Goal: Information Seeking & Learning: Learn about a topic

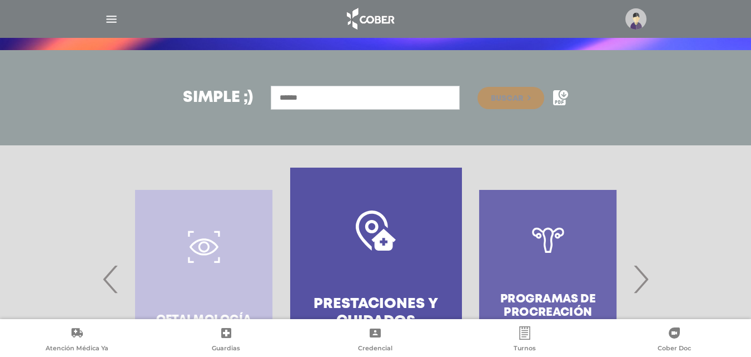
scroll to position [256, 0]
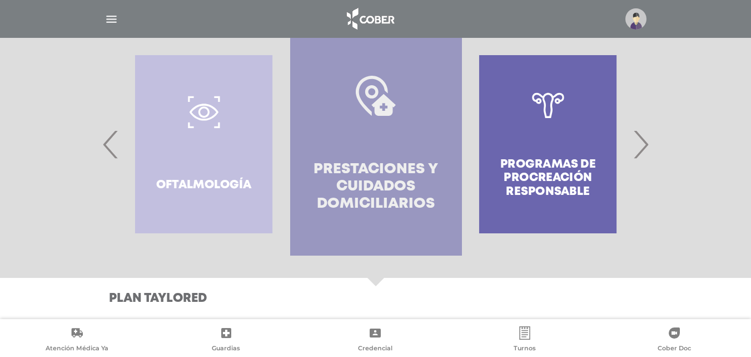
click at [379, 156] on link "Prestaciones y cuidados domiciliarios" at bounding box center [376, 144] width 172 height 222
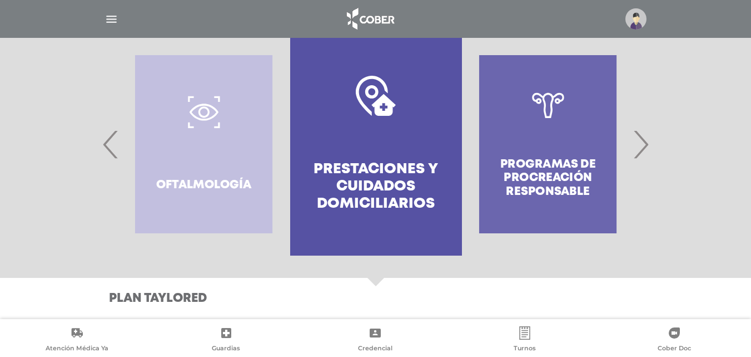
click at [545, 147] on div "Programas de Procreación responsable" at bounding box center [548, 144] width 172 height 222
click at [641, 141] on span "›" at bounding box center [641, 144] width 22 height 60
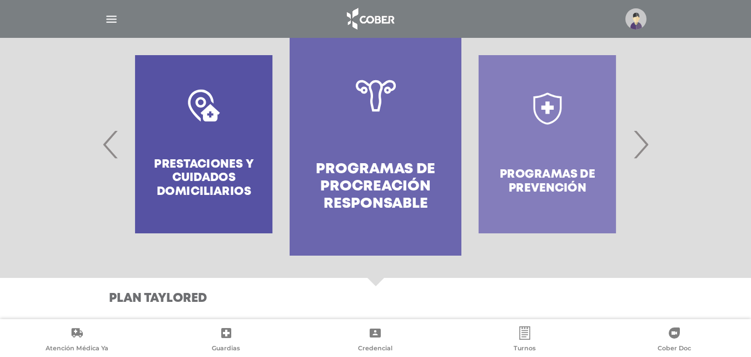
click at [383, 153] on link "Programas de Procreación responsable" at bounding box center [376, 144] width 172 height 222
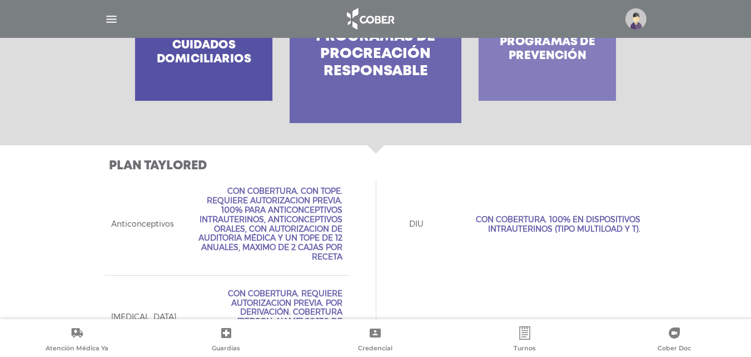
scroll to position [450, 0]
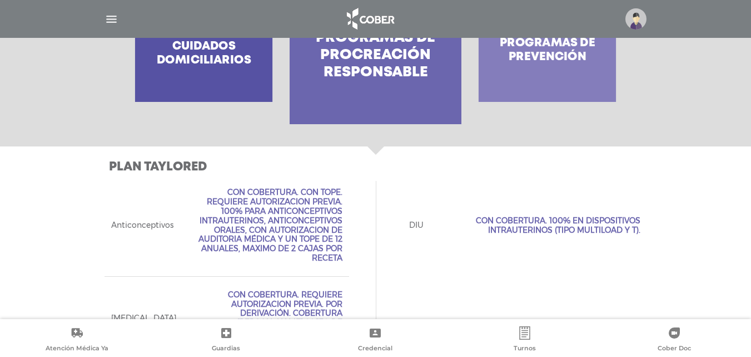
drag, startPoint x: 441, startPoint y: 268, endPoint x: 449, endPoint y: 220, distance: 48.7
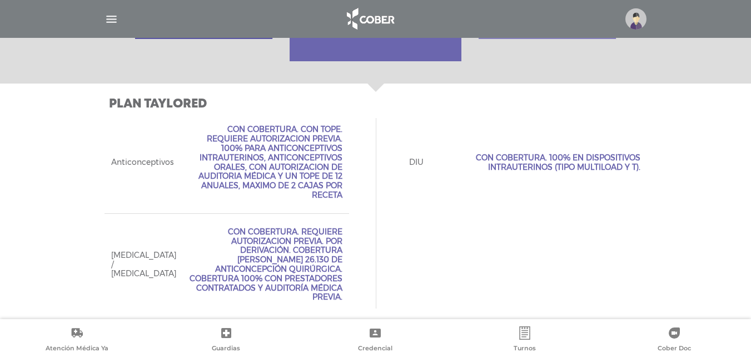
click at [603, 240] on div "Anticonceptivos Con Cobertura. Con Tope. Requiere Autorizacion Previa. 100% par…" at bounding box center [376, 213] width 543 height 204
click at [200, 204] on div "Anticonceptivos Con Cobertura. Con Tope. Requiere Autorizacion Previa. 100% par…" at bounding box center [227, 161] width 245 height 101
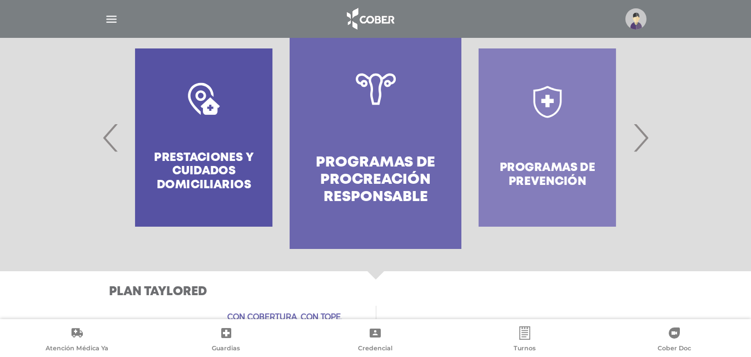
scroll to position [258, 0]
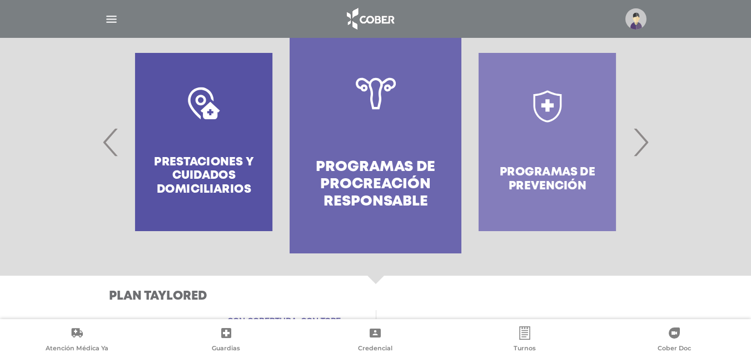
click at [644, 140] on span "›" at bounding box center [641, 142] width 22 height 60
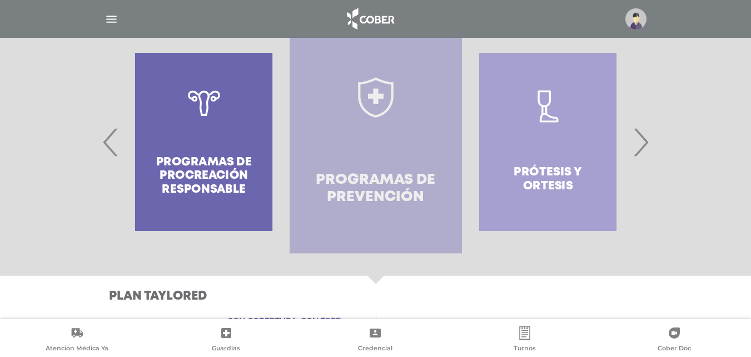
click at [425, 146] on link "Programas de prevención" at bounding box center [376, 142] width 172 height 222
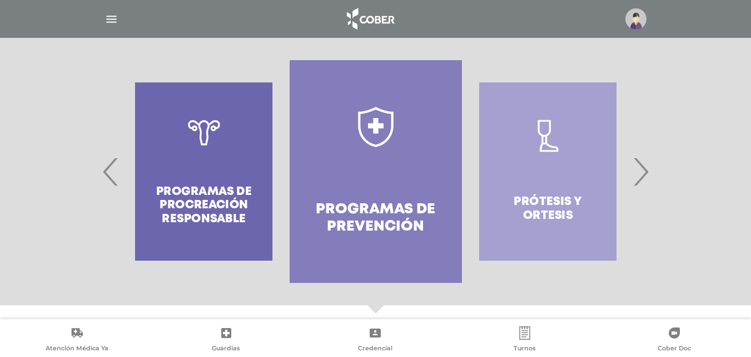
scroll to position [256, 0]
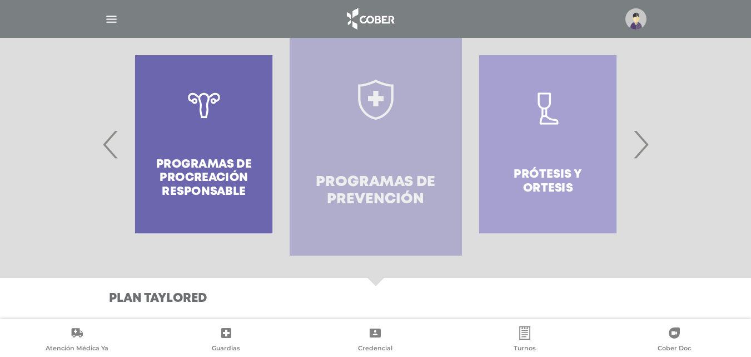
click at [367, 122] on link "Programas de prevención" at bounding box center [376, 144] width 172 height 222
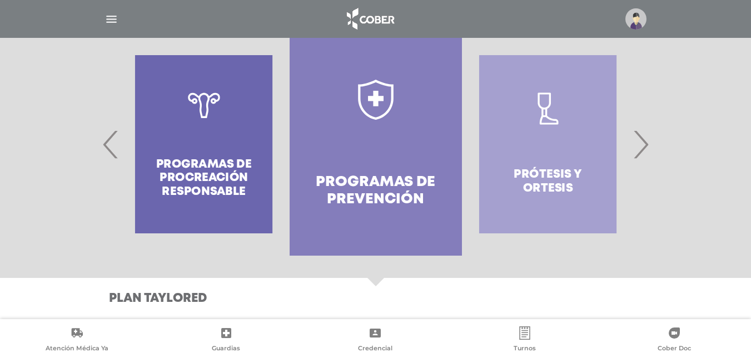
click at [642, 144] on span "›" at bounding box center [641, 144] width 22 height 60
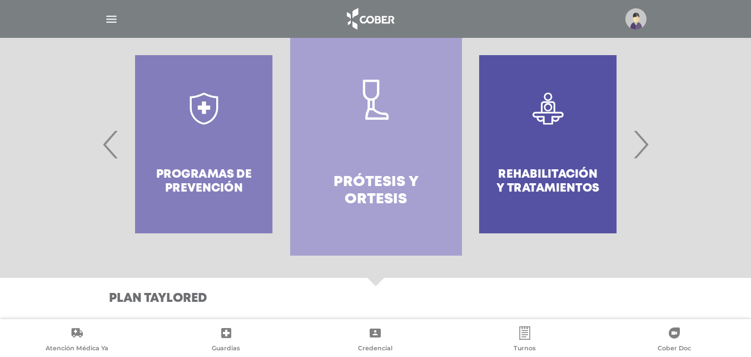
click at [391, 144] on link "Prótesis y ortesis" at bounding box center [376, 144] width 172 height 222
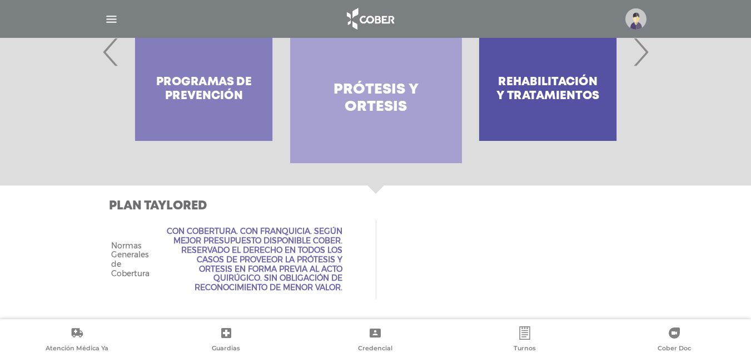
click at [635, 61] on span "›" at bounding box center [641, 52] width 22 height 60
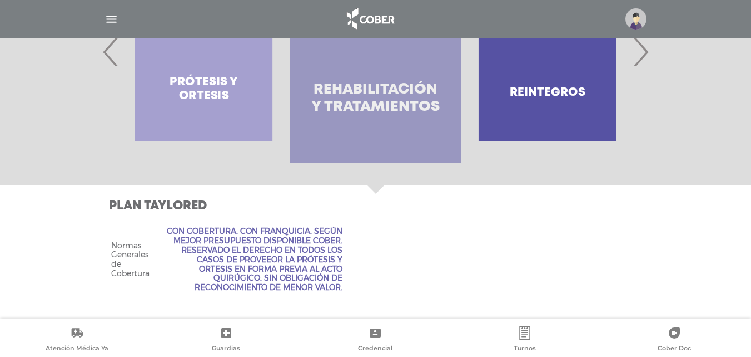
click at [401, 79] on link ".st0{fill:#FFFFFF;} Rehabilitación y Tratamientos" at bounding box center [376, 51] width 172 height 222
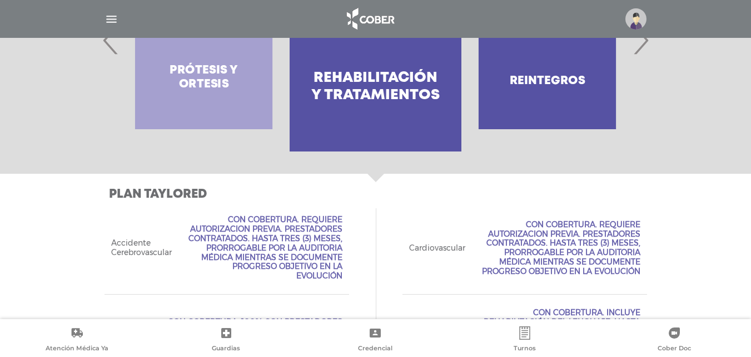
scroll to position [344, 0]
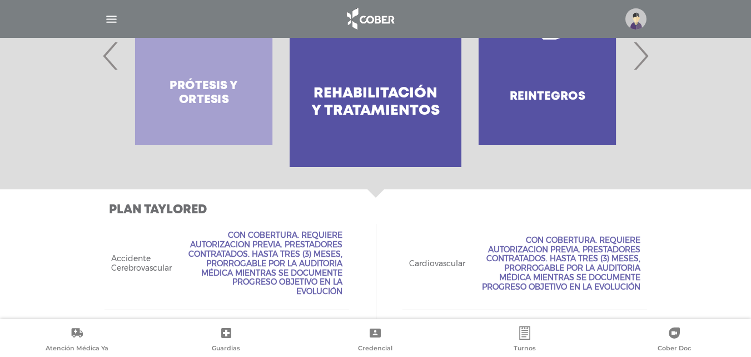
click at [639, 67] on span "›" at bounding box center [641, 56] width 22 height 60
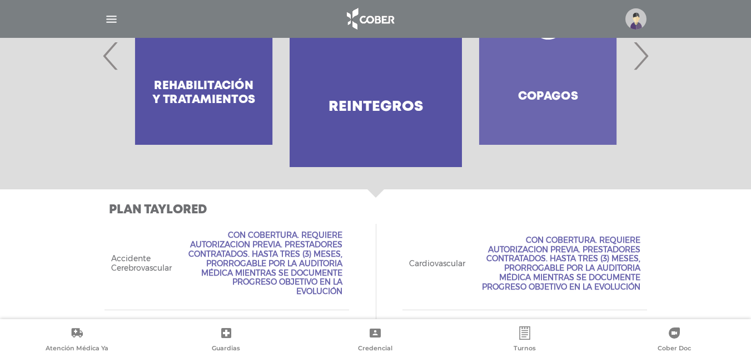
click at [416, 98] on h4 "Reintegros" at bounding box center [376, 106] width 95 height 17
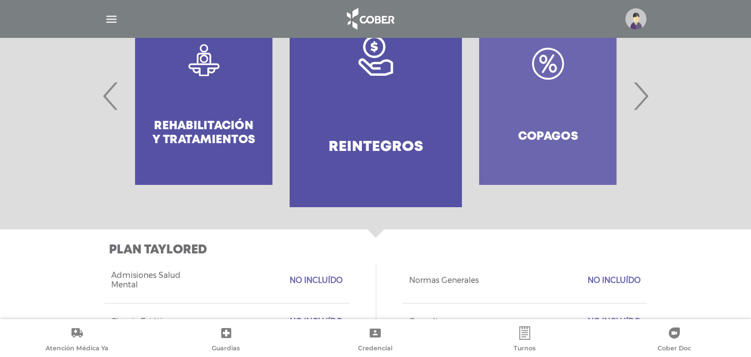
scroll to position [249, 0]
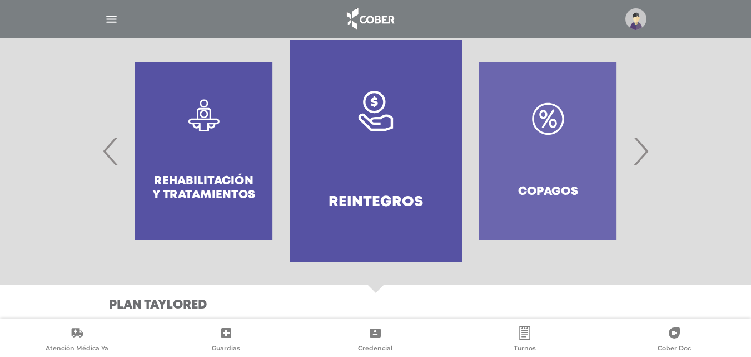
click at [646, 148] on span "›" at bounding box center [641, 151] width 22 height 60
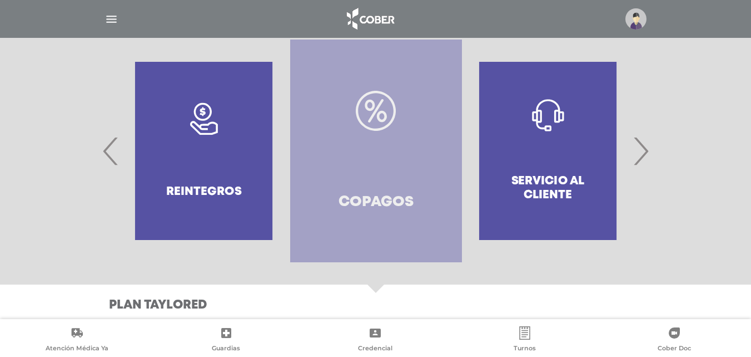
click at [405, 153] on link "Copagos" at bounding box center [376, 150] width 172 height 222
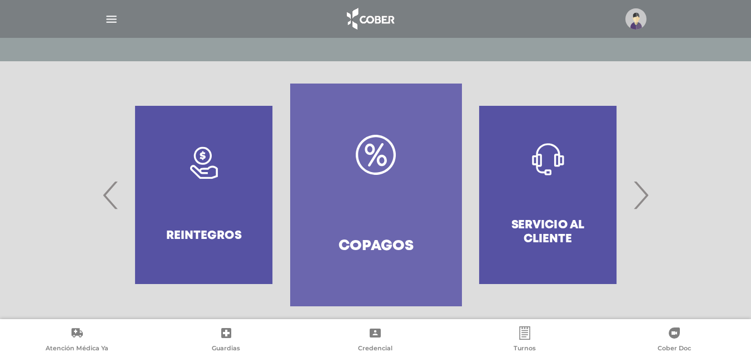
scroll to position [128, 0]
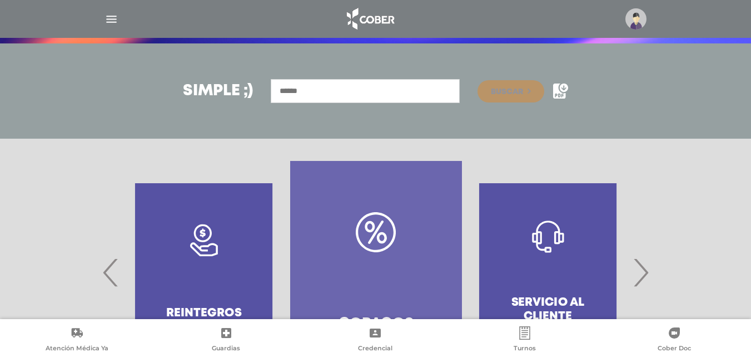
click at [641, 269] on span "›" at bounding box center [641, 272] width 22 height 60
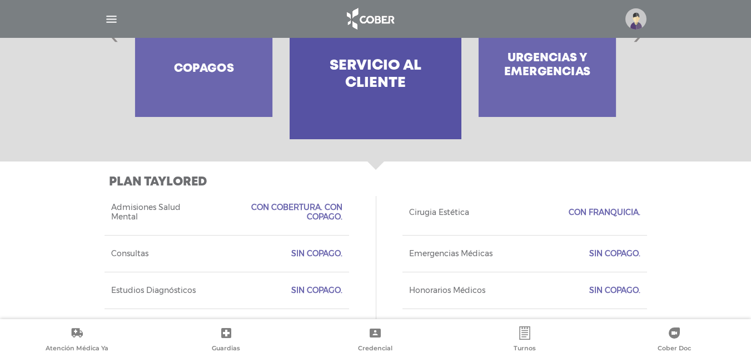
scroll to position [287, 0]
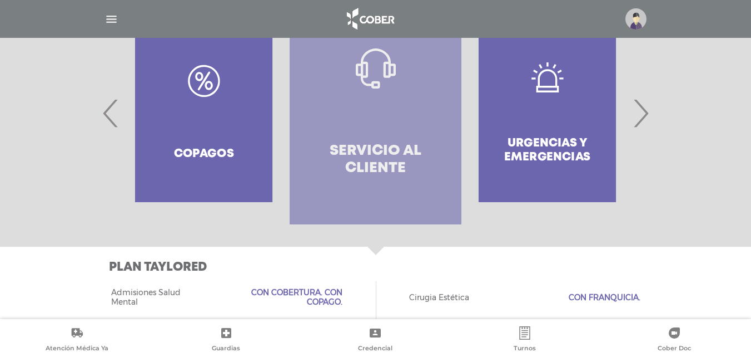
click at [399, 129] on link "Servicio al Cliente" at bounding box center [376, 113] width 172 height 222
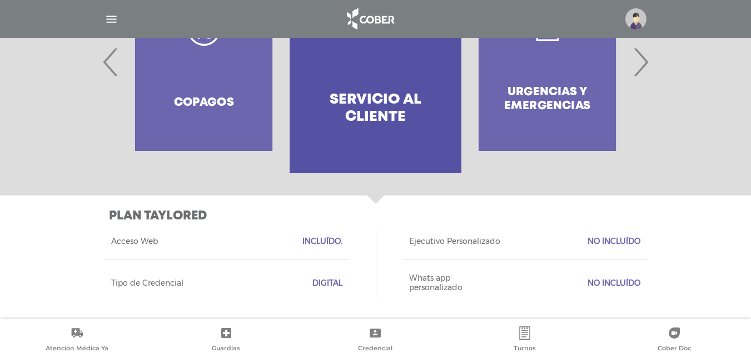
click at [636, 72] on span "›" at bounding box center [641, 62] width 22 height 60
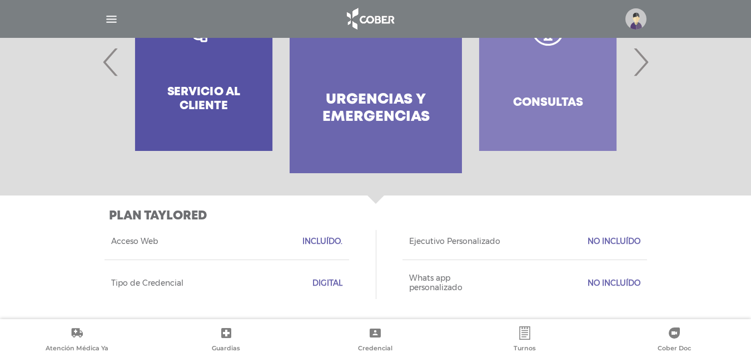
click at [409, 103] on h4 "Urgencias y emergencias" at bounding box center [376, 108] width 132 height 34
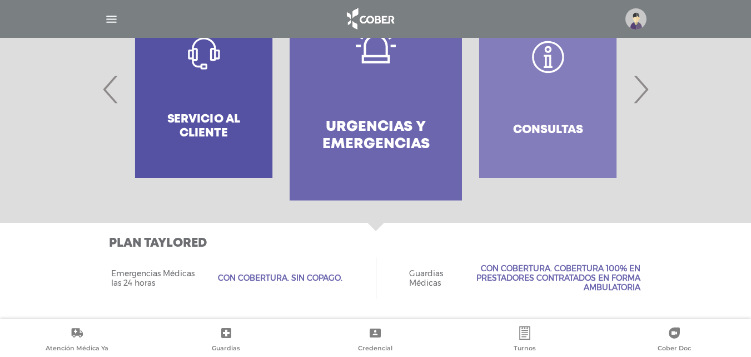
scroll to position [311, 0]
click at [641, 81] on span "›" at bounding box center [641, 89] width 22 height 60
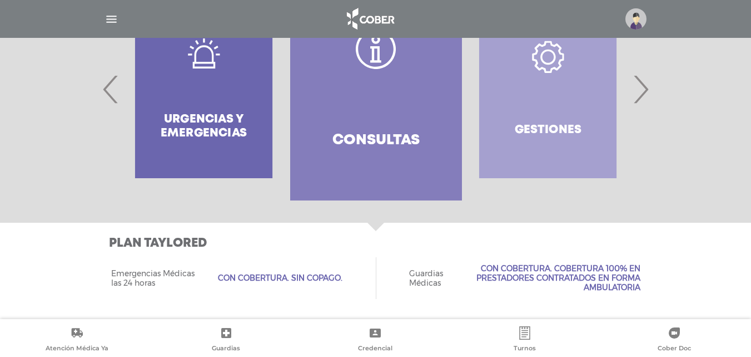
click at [398, 95] on link "Consultas" at bounding box center [376, 89] width 172 height 222
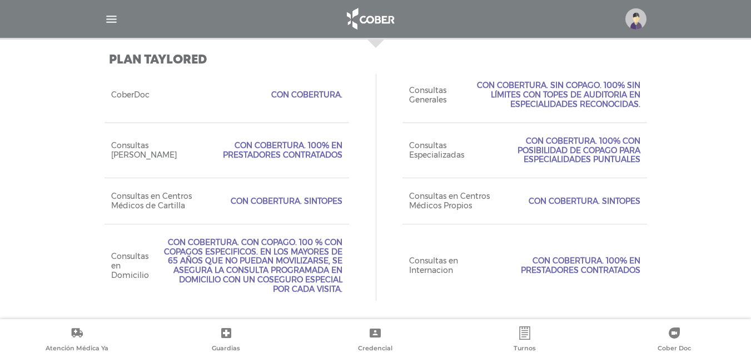
scroll to position [496, 0]
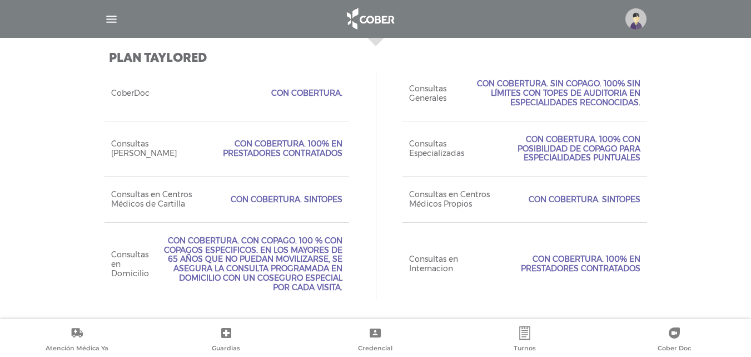
drag, startPoint x: 246, startPoint y: 169, endPoint x: 264, endPoint y: 192, distance: 29.4
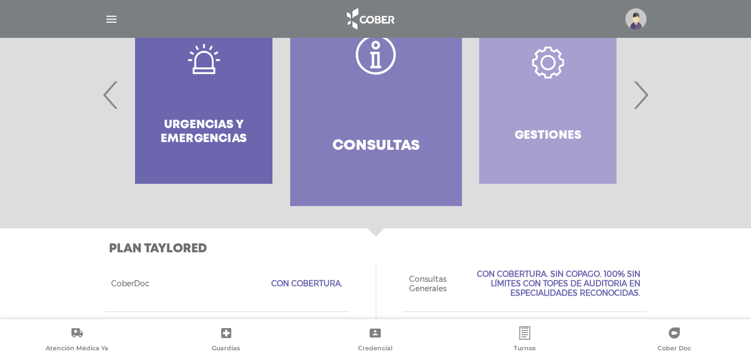
scroll to position [287, 0]
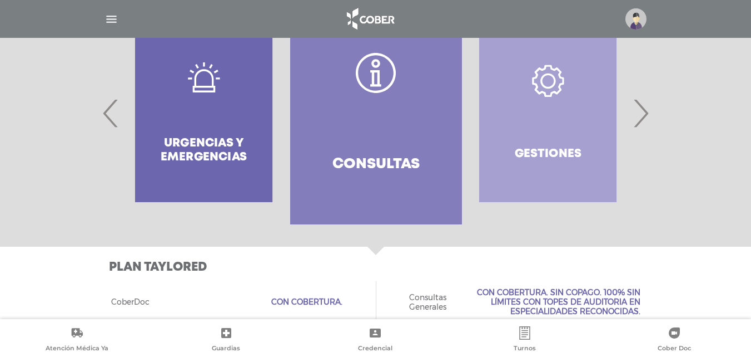
click at [652, 125] on div at bounding box center [376, 113] width 570 height 222
click at [650, 125] on span "›" at bounding box center [641, 113] width 22 height 60
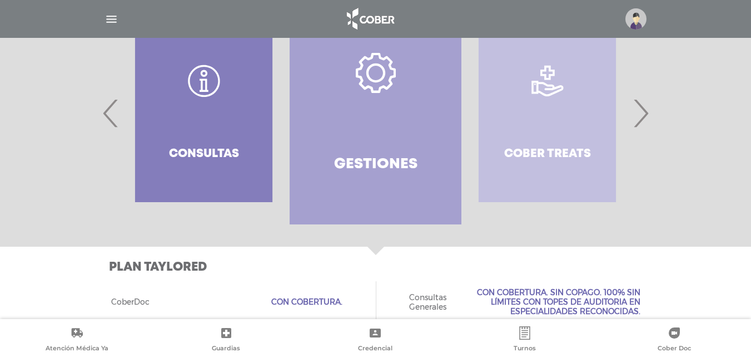
click at [383, 98] on link "Gestiones" at bounding box center [376, 113] width 172 height 222
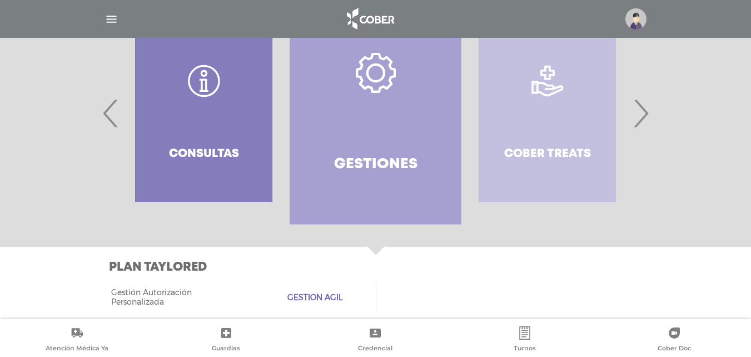
scroll to position [301, 0]
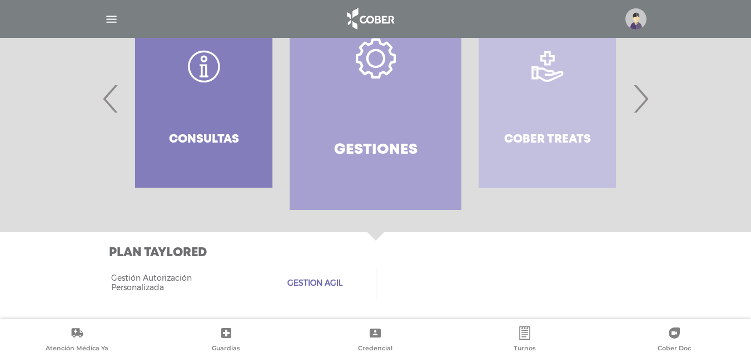
click at [642, 108] on span "›" at bounding box center [641, 98] width 22 height 60
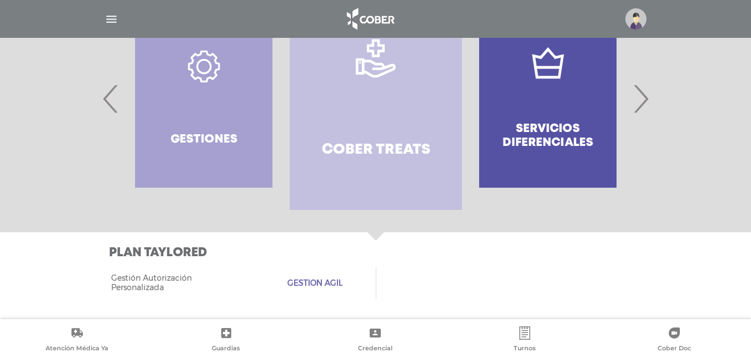
click at [405, 98] on link "Cober Treats" at bounding box center [376, 98] width 172 height 222
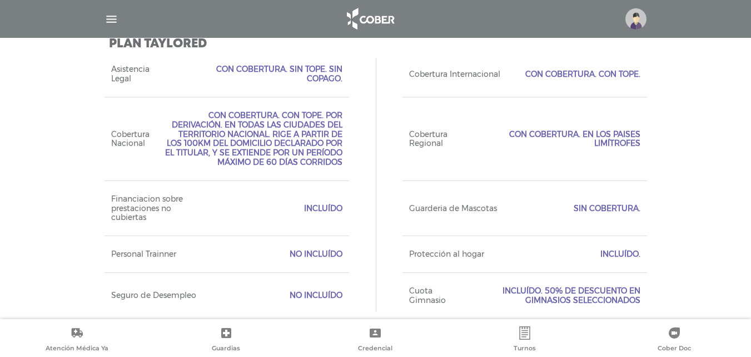
scroll to position [523, 0]
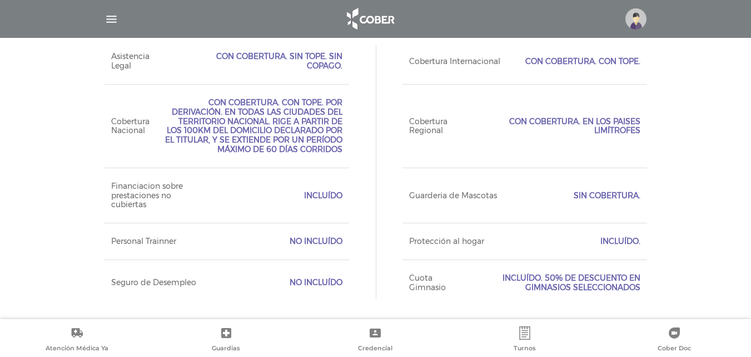
drag, startPoint x: 370, startPoint y: 217, endPoint x: 375, endPoint y: 235, distance: 18.9
drag, startPoint x: 750, startPoint y: 250, endPoint x: 759, endPoint y: 278, distance: 29.6
click at [739, 258] on div "Plan TAYLORED Acceso Web Incluído. Ejecutivo Personalizado No Incluído Tipo de …" at bounding box center [375, 165] width 751 height 308
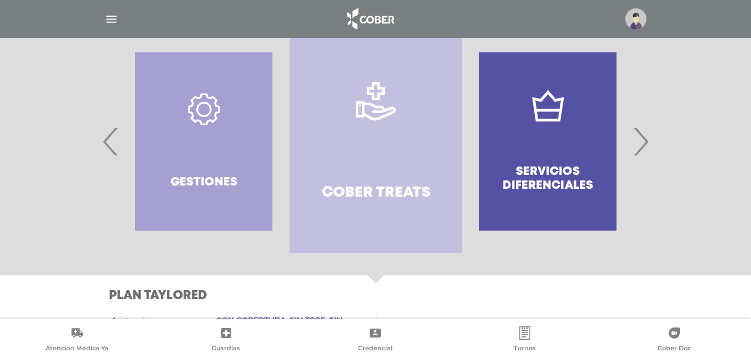
scroll to position [238, 0]
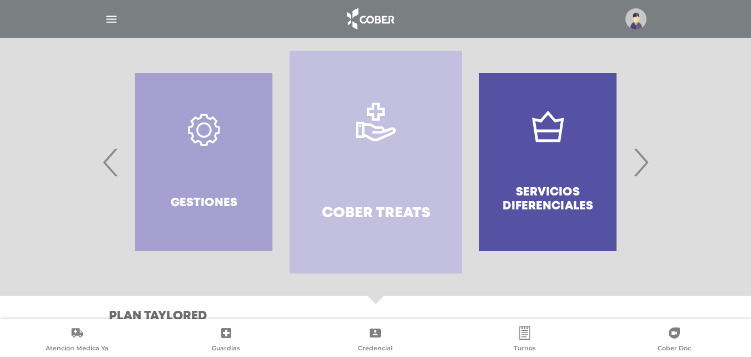
click at [637, 171] on span "›" at bounding box center [641, 162] width 22 height 60
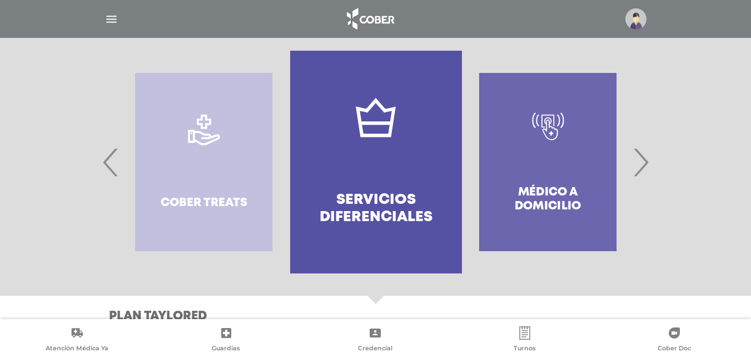
click at [404, 164] on link "Servicios diferenciales" at bounding box center [376, 162] width 172 height 222
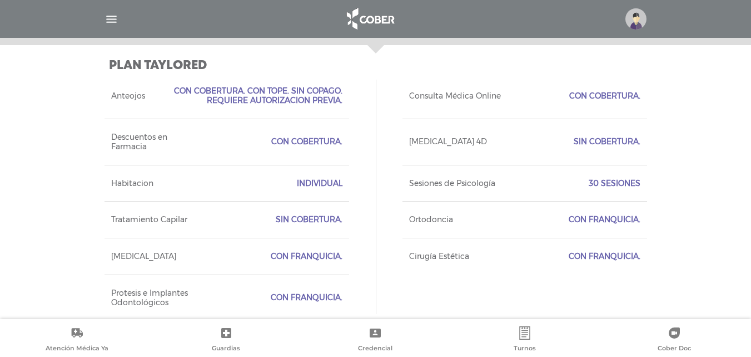
scroll to position [498, 0]
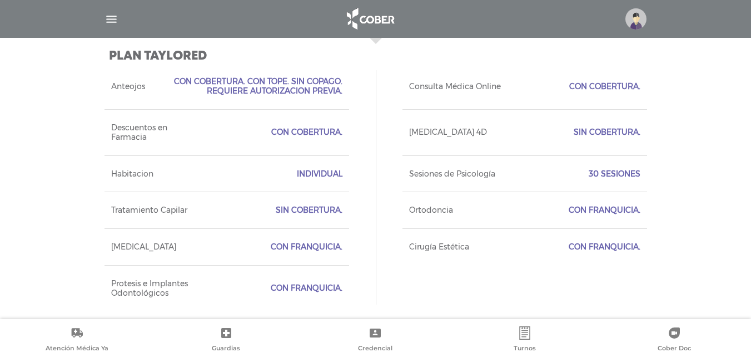
click at [300, 289] on span "Con Franquicia." at bounding box center [307, 287] width 72 height 9
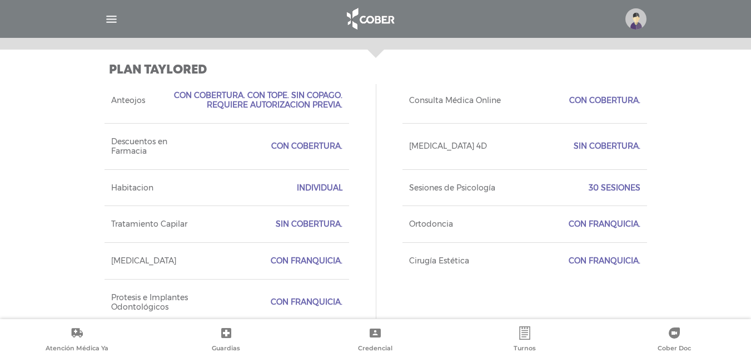
scroll to position [503, 0]
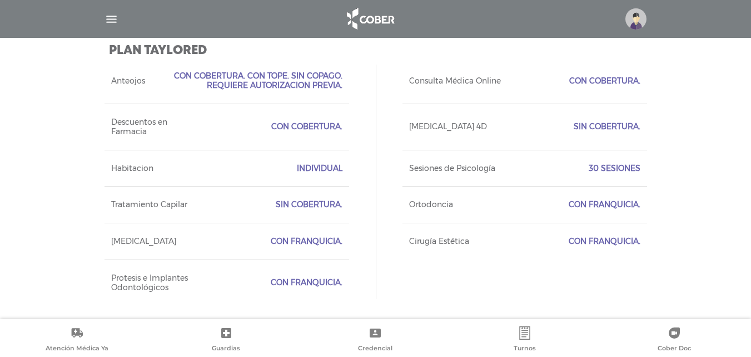
drag, startPoint x: 357, startPoint y: 284, endPoint x: 274, endPoint y: 284, distance: 82.3
click at [274, 284] on div "Anteojos Con Cobertura. Con Tope. Sin Copago. Requiere Autorizacion Previa. Con…" at bounding box center [376, 181] width 543 height 247
click at [259, 286] on div "Protesis e Implantes Odontológicos Con Franquicia." at bounding box center [227, 282] width 245 height 46
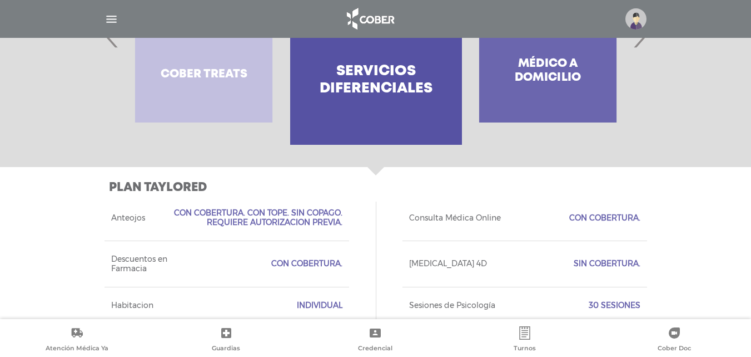
drag, startPoint x: 380, startPoint y: 293, endPoint x: 407, endPoint y: 237, distance: 61.7
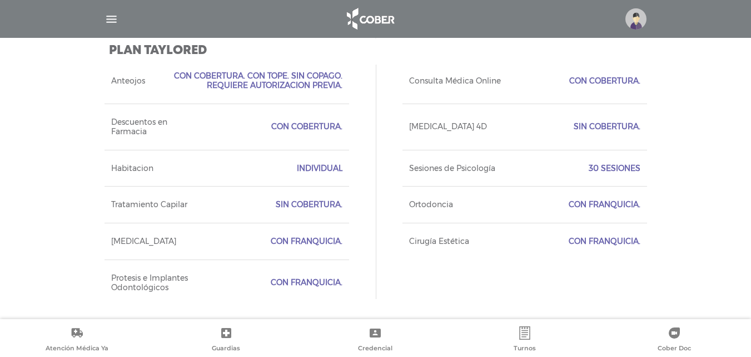
drag, startPoint x: 360, startPoint y: 234, endPoint x: 370, endPoint y: 281, distance: 47.8
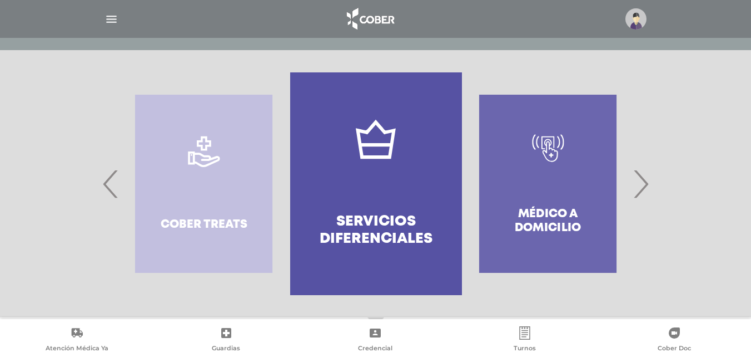
scroll to position [215, 0]
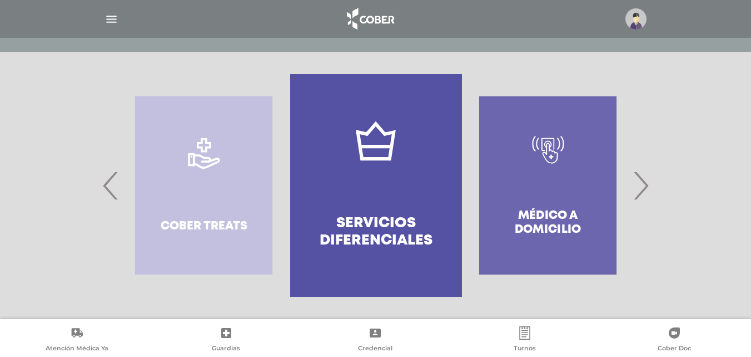
click at [643, 199] on span "›" at bounding box center [641, 185] width 22 height 60
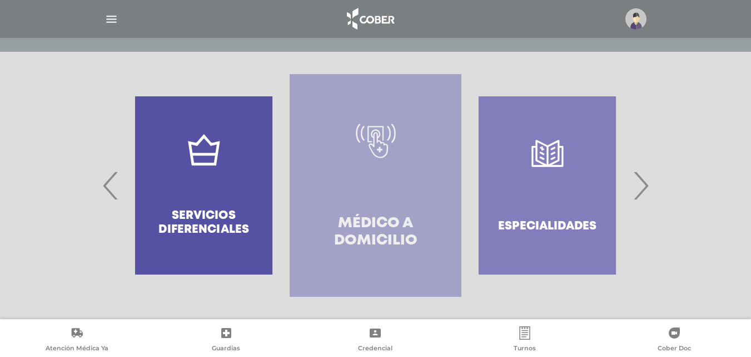
click at [389, 210] on link "Médico a domicilio" at bounding box center [376, 185] width 172 height 222
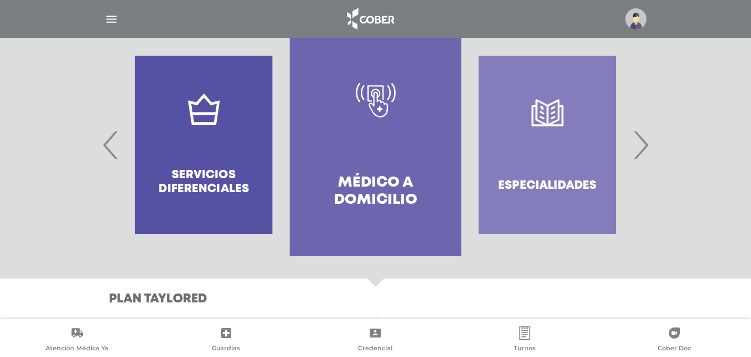
scroll to position [240, 0]
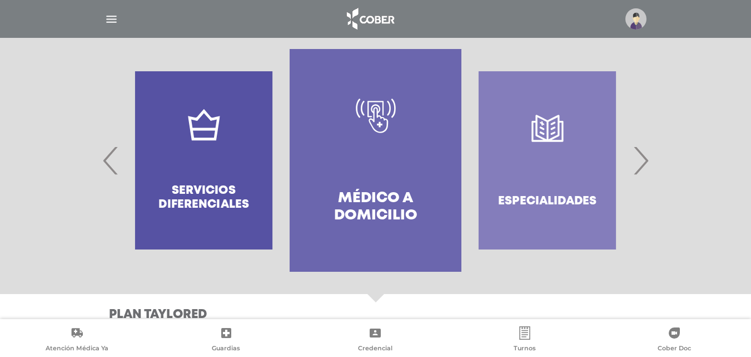
click at [642, 162] on span "›" at bounding box center [641, 160] width 22 height 60
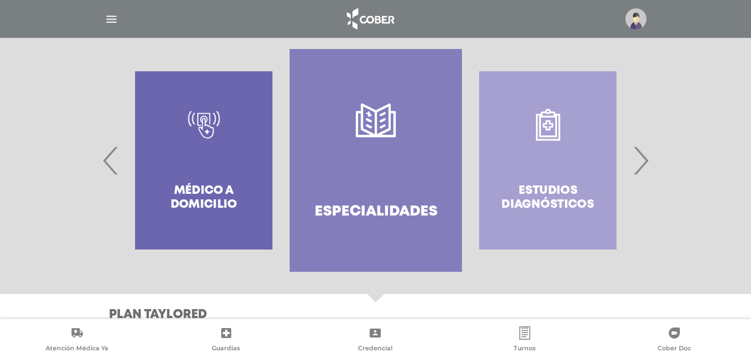
click at [408, 176] on link "Especialidades" at bounding box center [376, 160] width 172 height 222
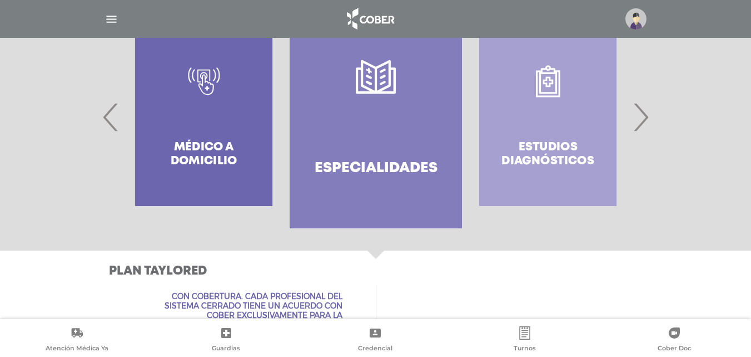
click at [645, 123] on span "›" at bounding box center [641, 117] width 22 height 60
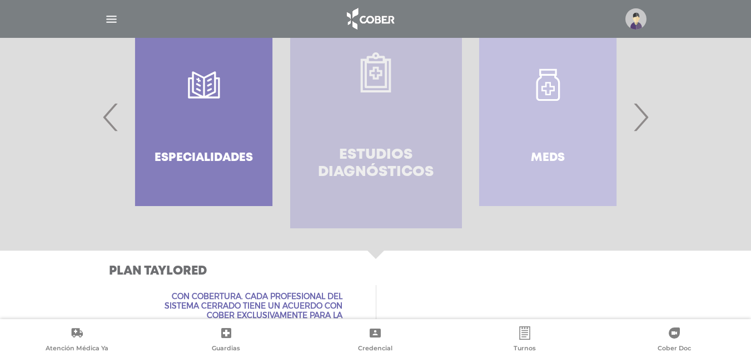
click at [402, 108] on link "Estudios diagnósticos" at bounding box center [376, 117] width 172 height 222
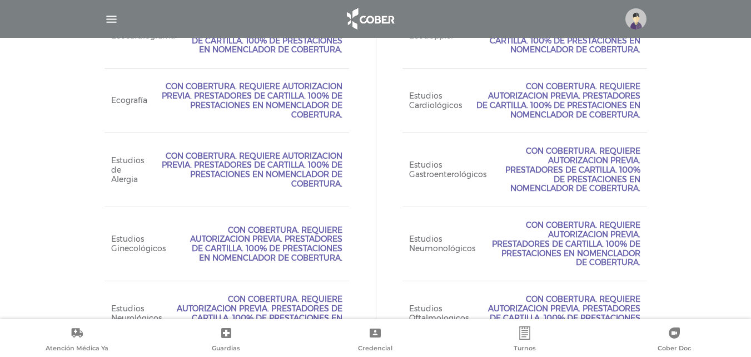
scroll to position [848, 0]
